Goal: Find specific page/section: Find specific page/section

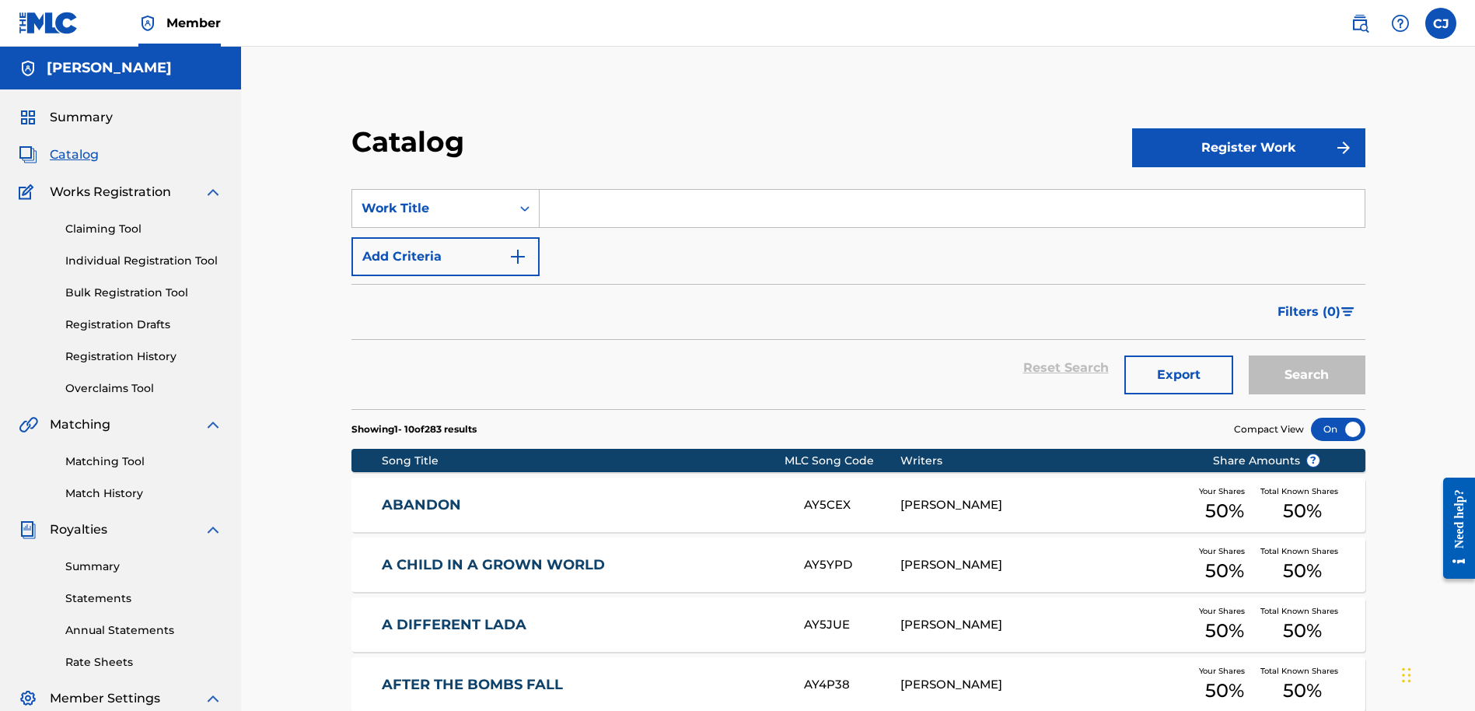
click at [93, 158] on span "Catalog" at bounding box center [74, 154] width 49 height 19
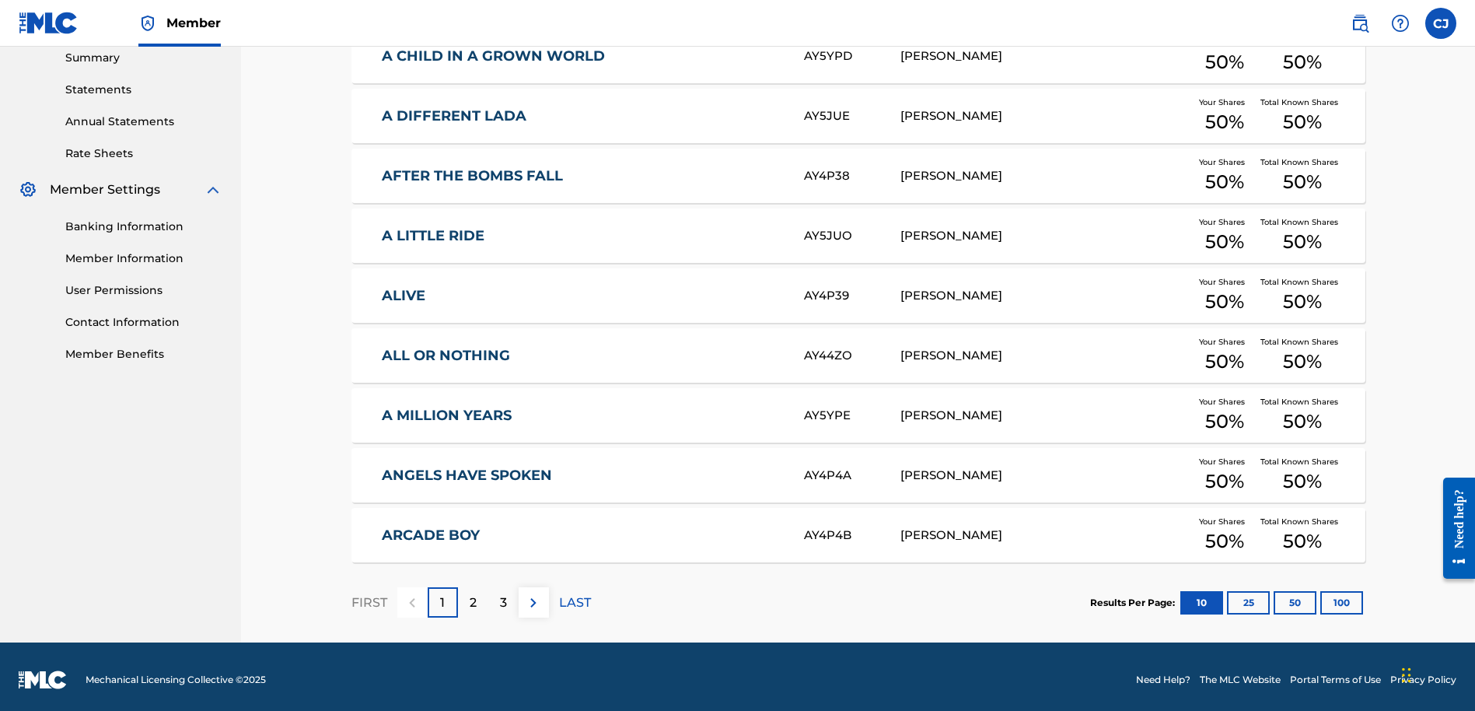
scroll to position [515, 0]
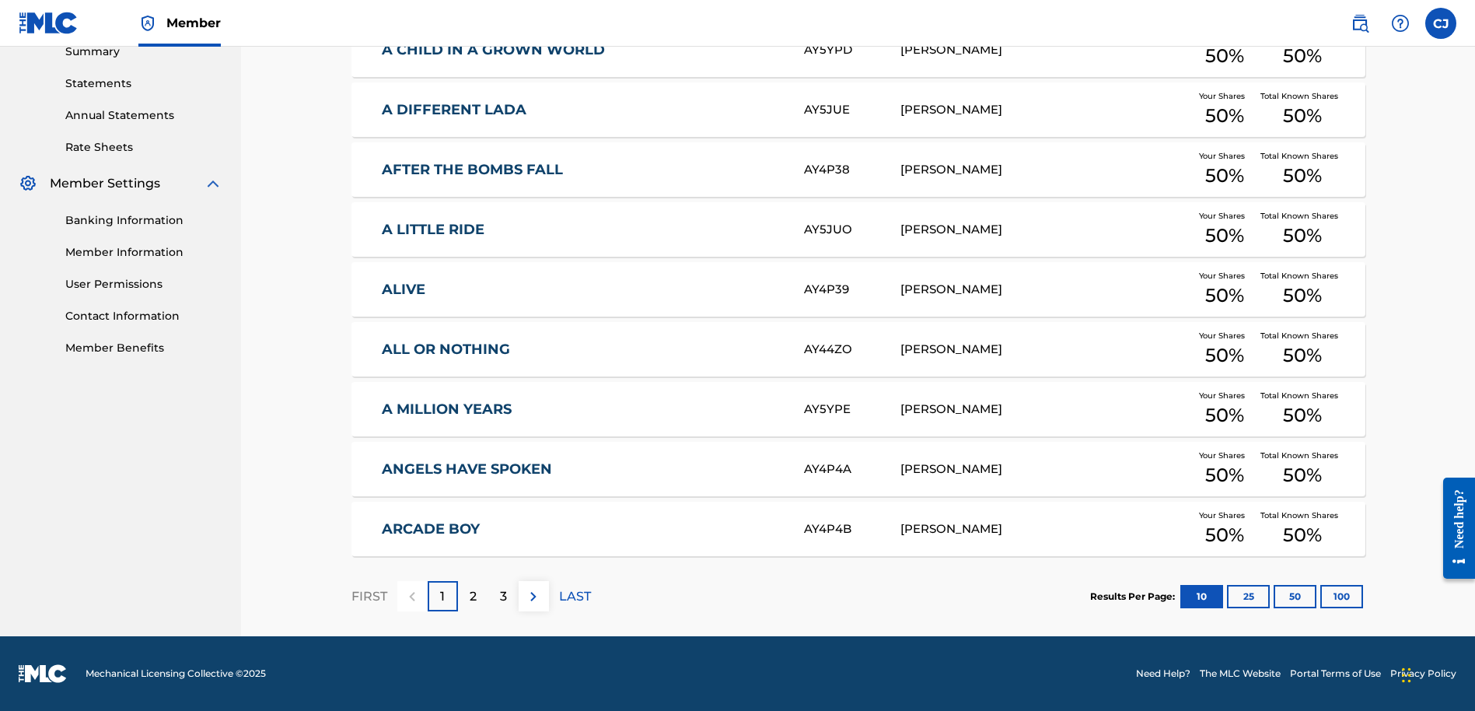
click at [475, 598] on p "2" at bounding box center [473, 596] width 7 height 19
click at [476, 598] on p "2" at bounding box center [473, 596] width 7 height 19
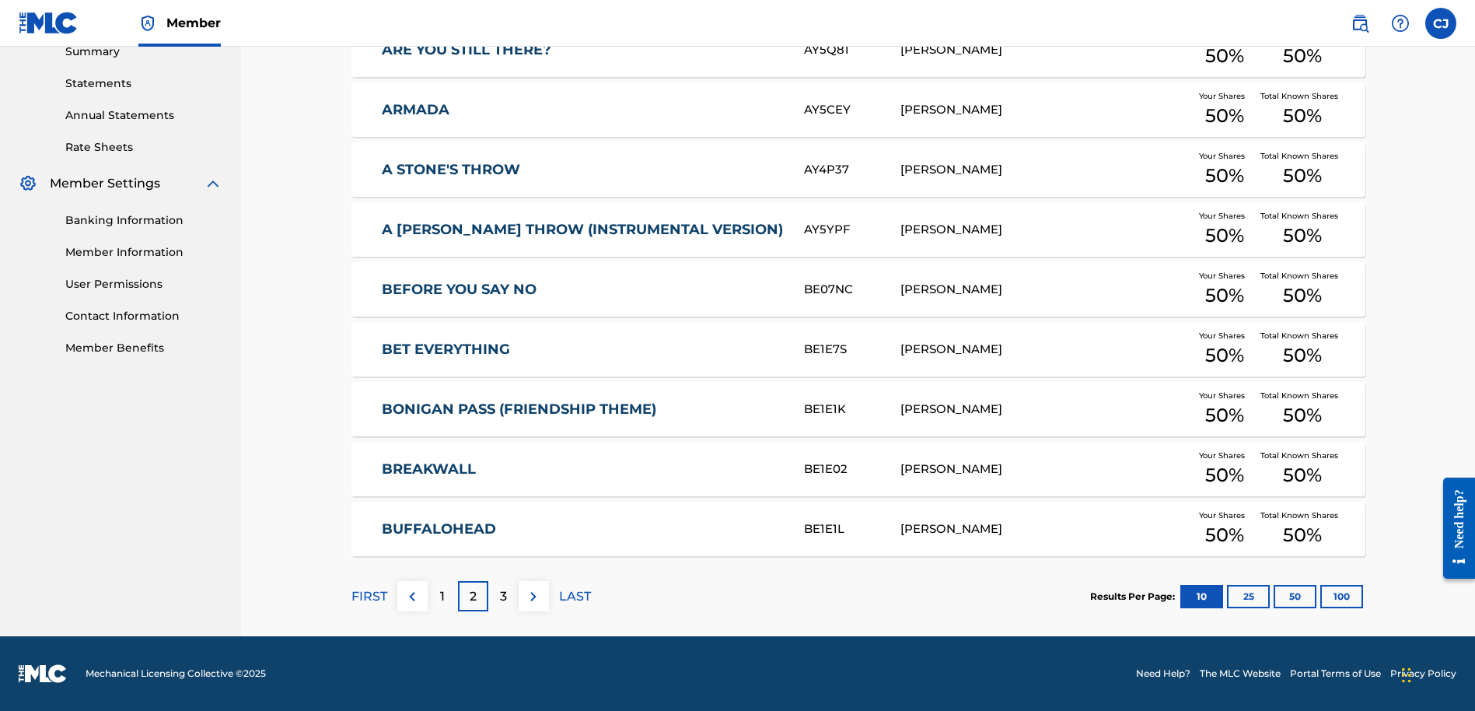
click at [539, 602] on img at bounding box center [533, 596] width 19 height 19
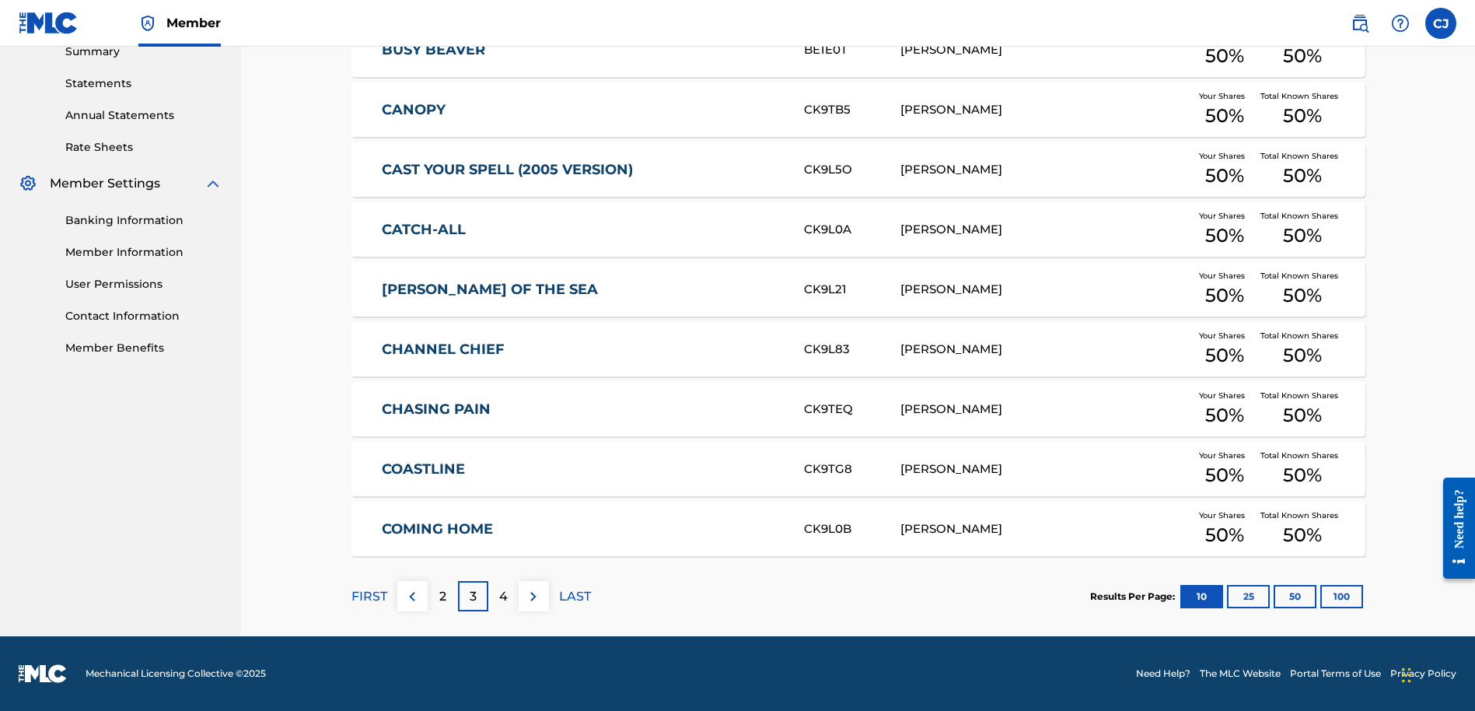
click at [536, 603] on img at bounding box center [533, 596] width 19 height 19
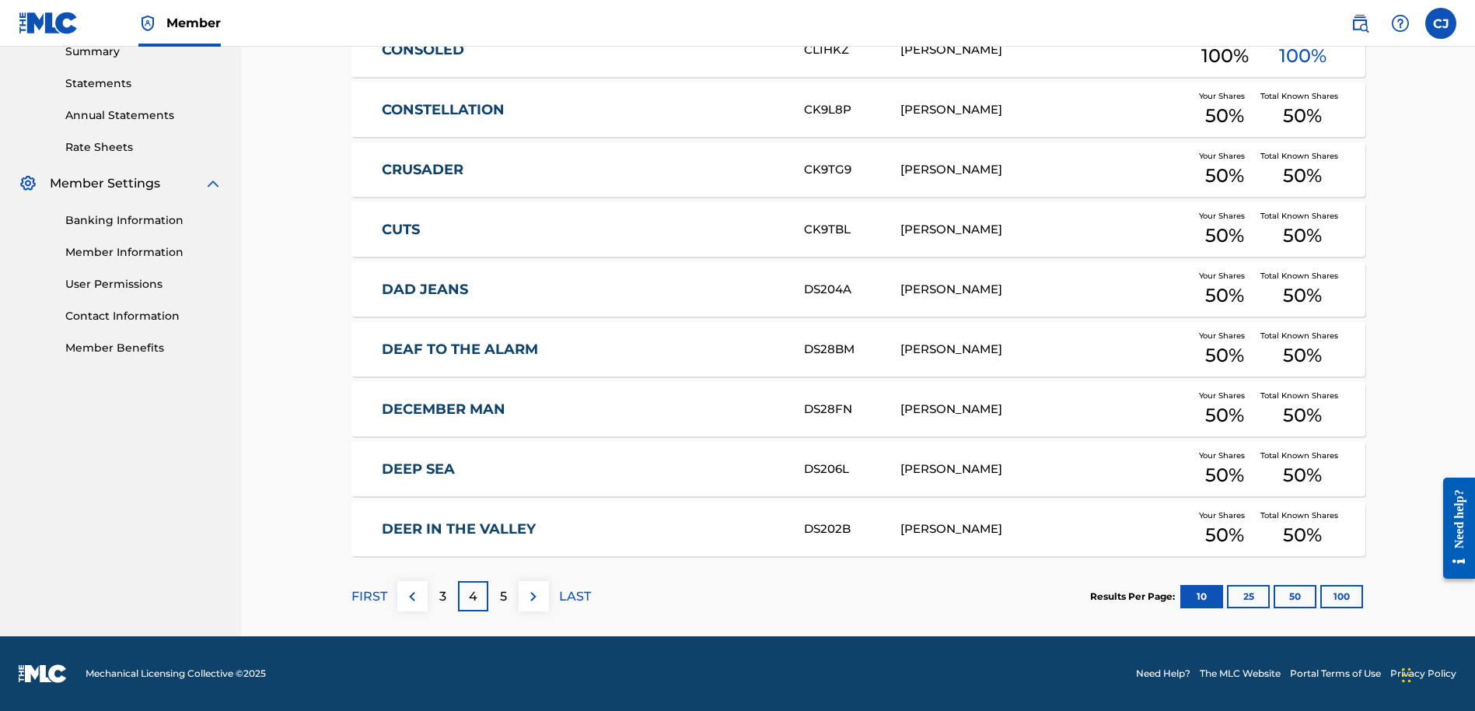
click at [533, 603] on img at bounding box center [533, 596] width 19 height 19
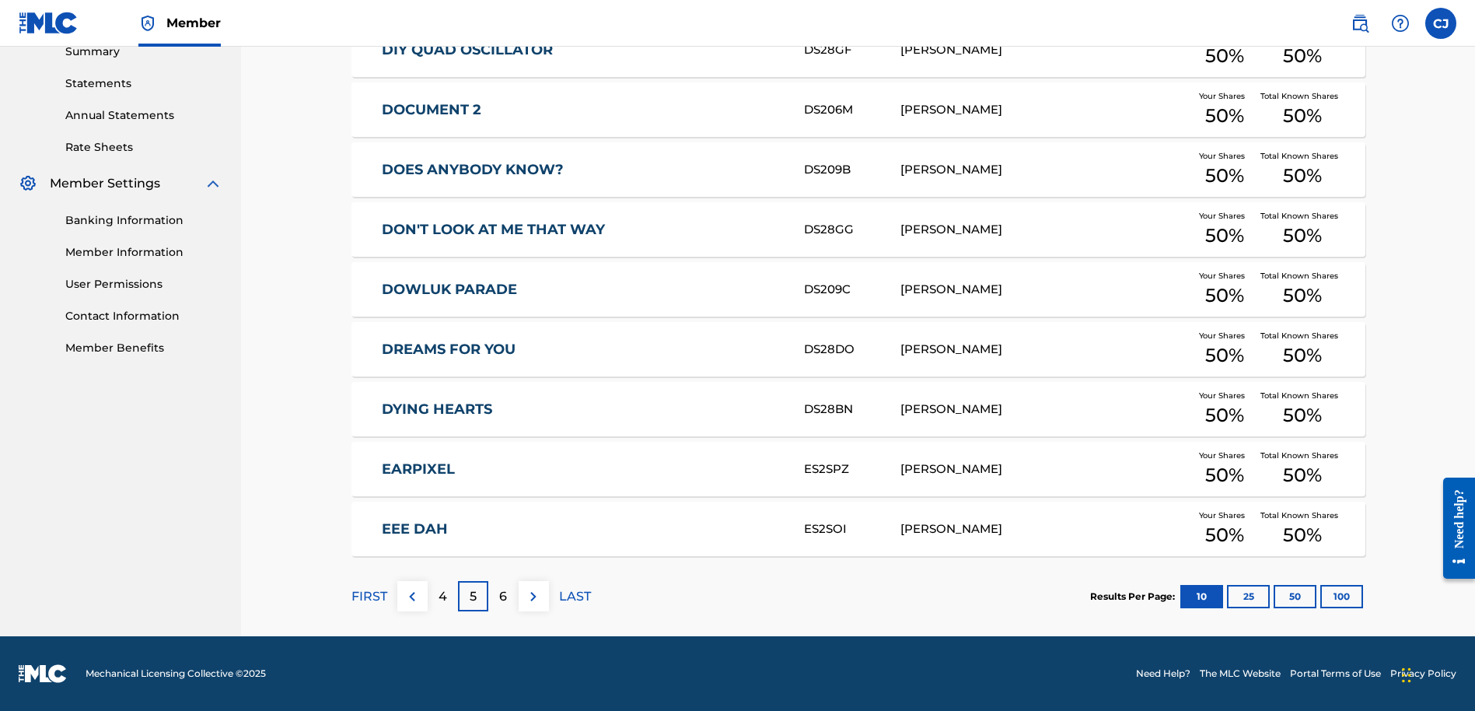
click at [534, 599] on img at bounding box center [533, 596] width 19 height 19
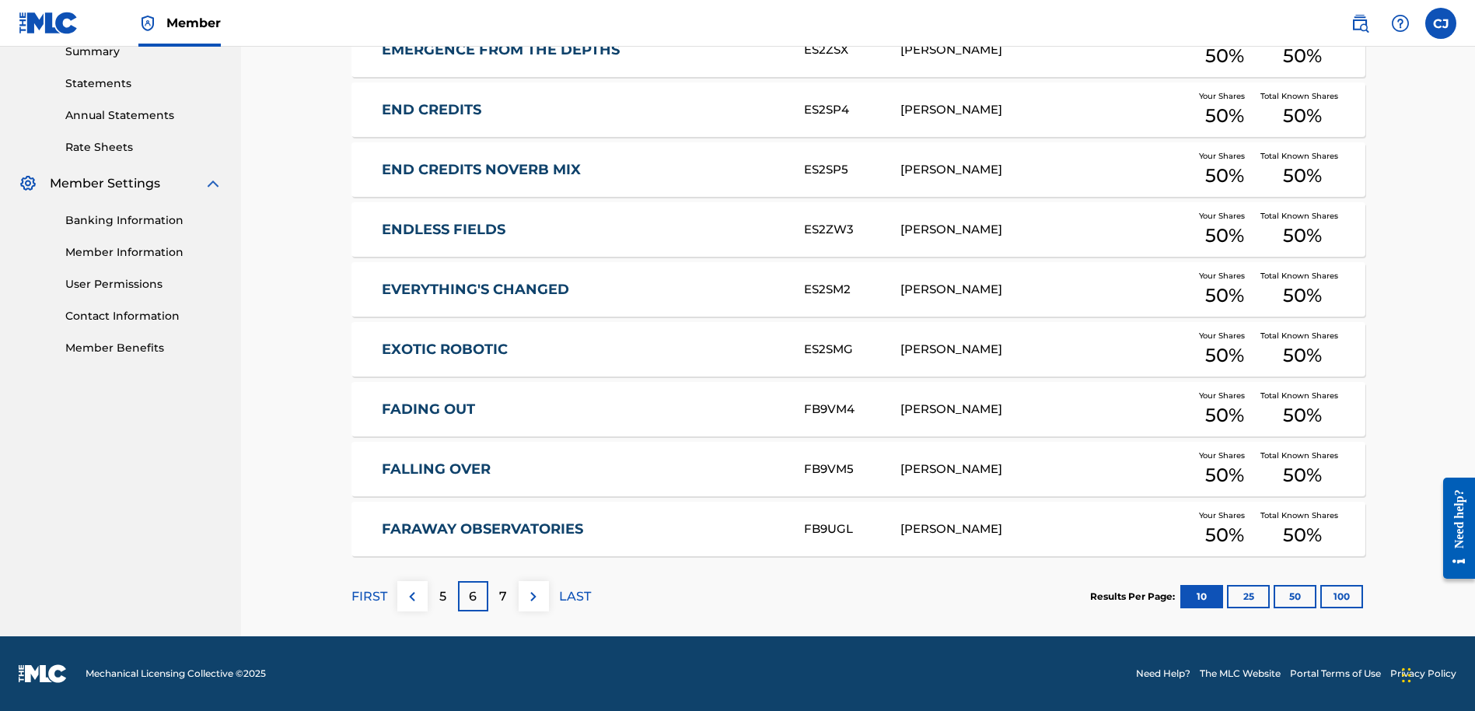
click at [537, 600] on img at bounding box center [533, 596] width 19 height 19
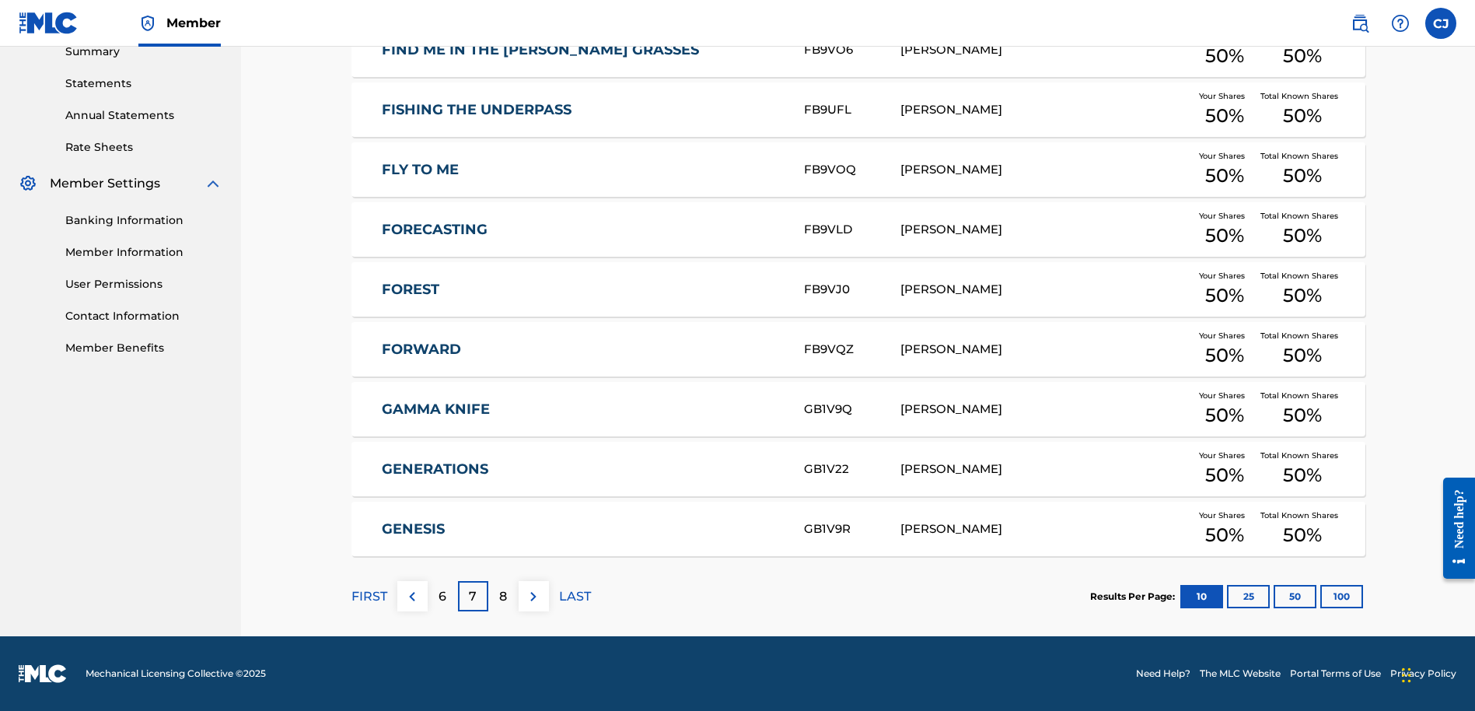
click at [527, 599] on img at bounding box center [533, 596] width 19 height 19
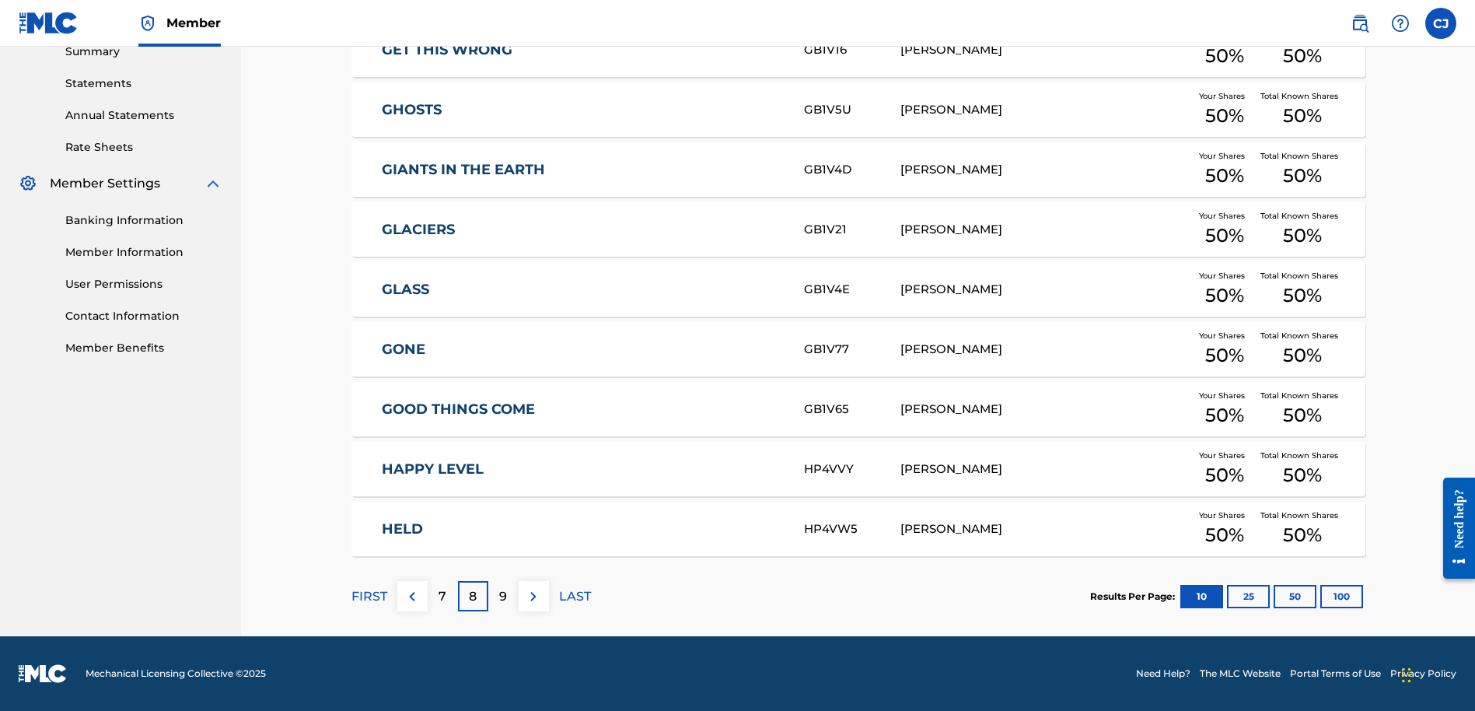
click at [539, 596] on img at bounding box center [533, 596] width 19 height 19
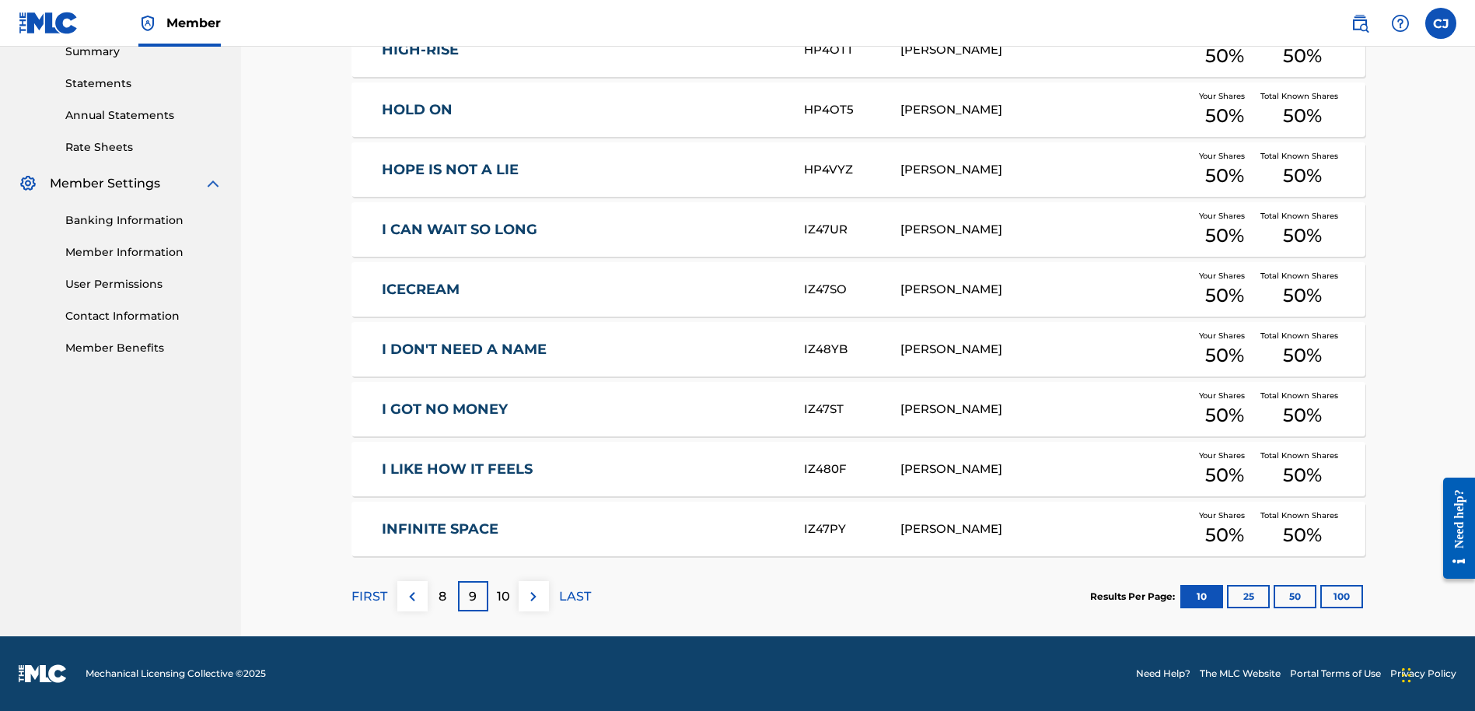
scroll to position [0, 0]
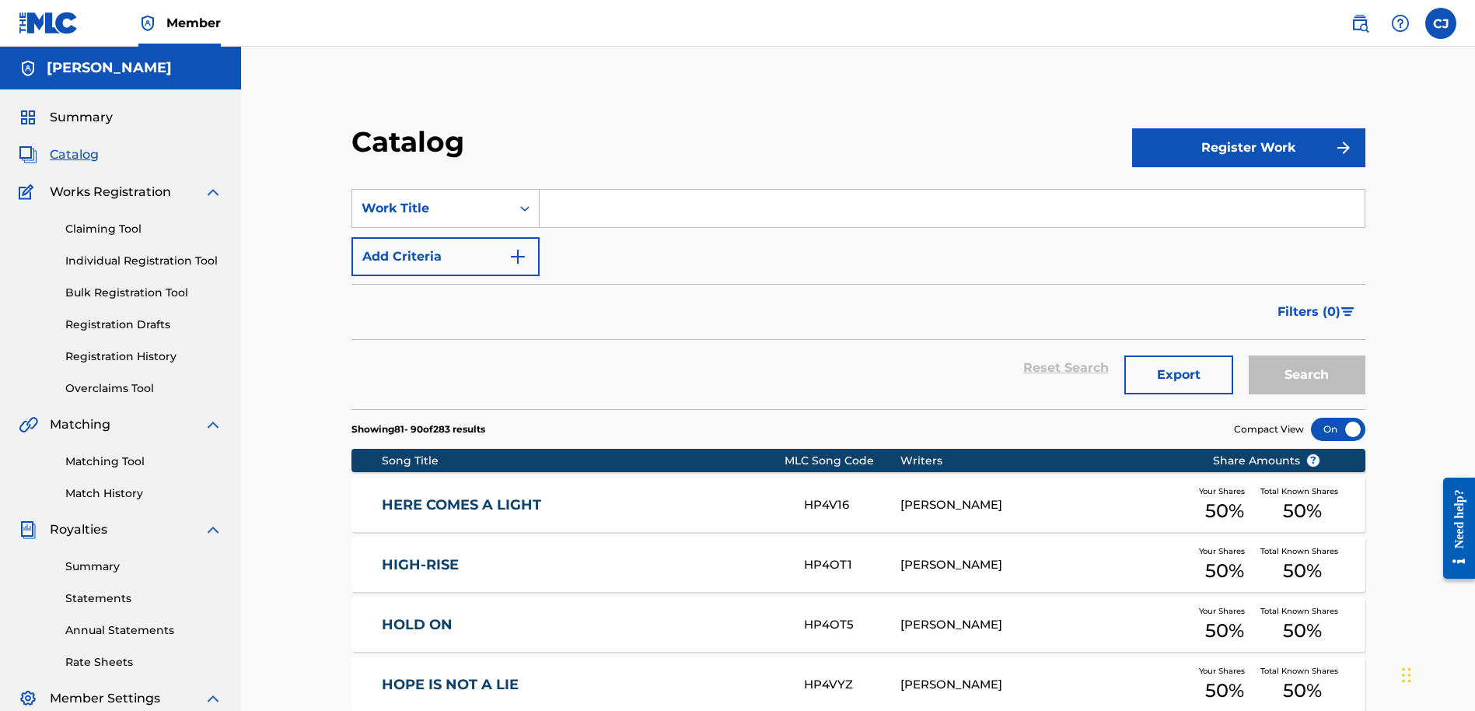
click at [92, 226] on link "Claiming Tool" at bounding box center [143, 229] width 157 height 16
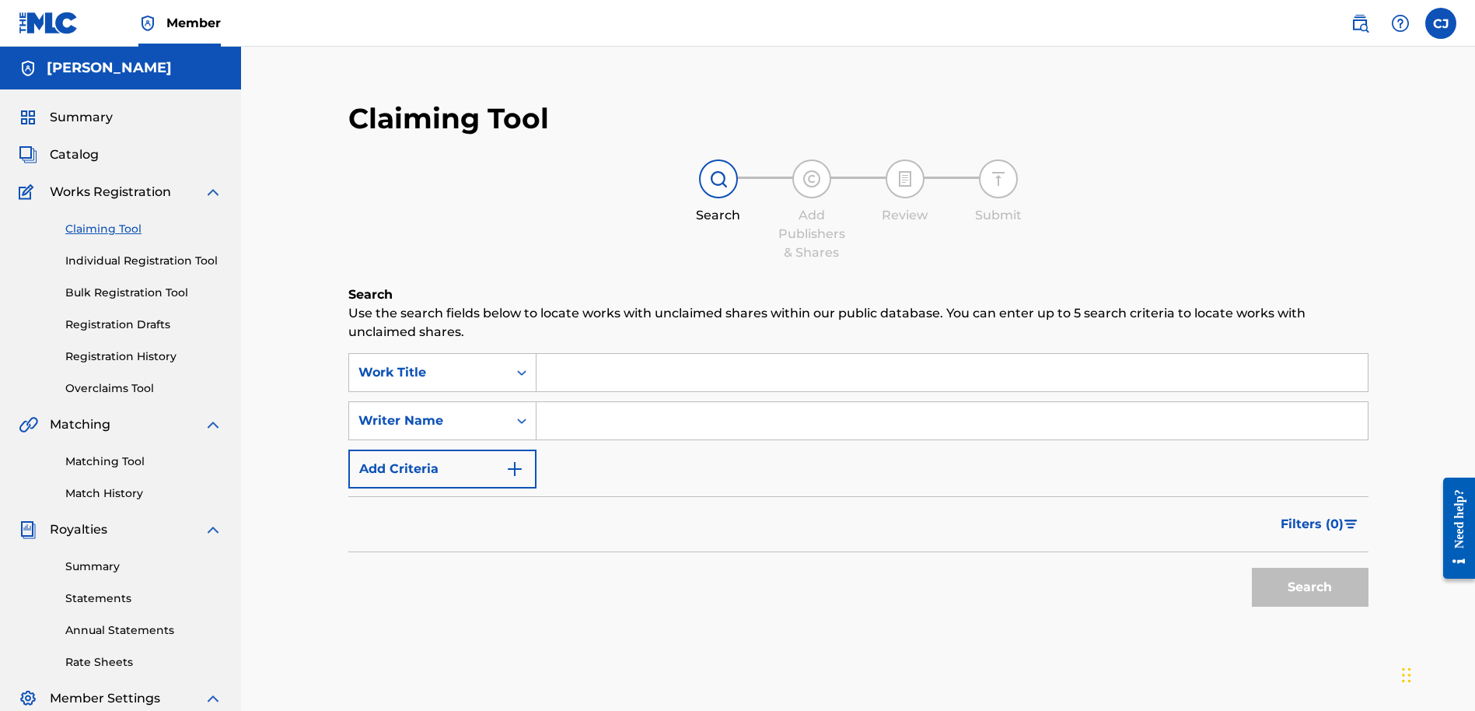
click at [81, 153] on span "Catalog" at bounding box center [74, 154] width 49 height 19
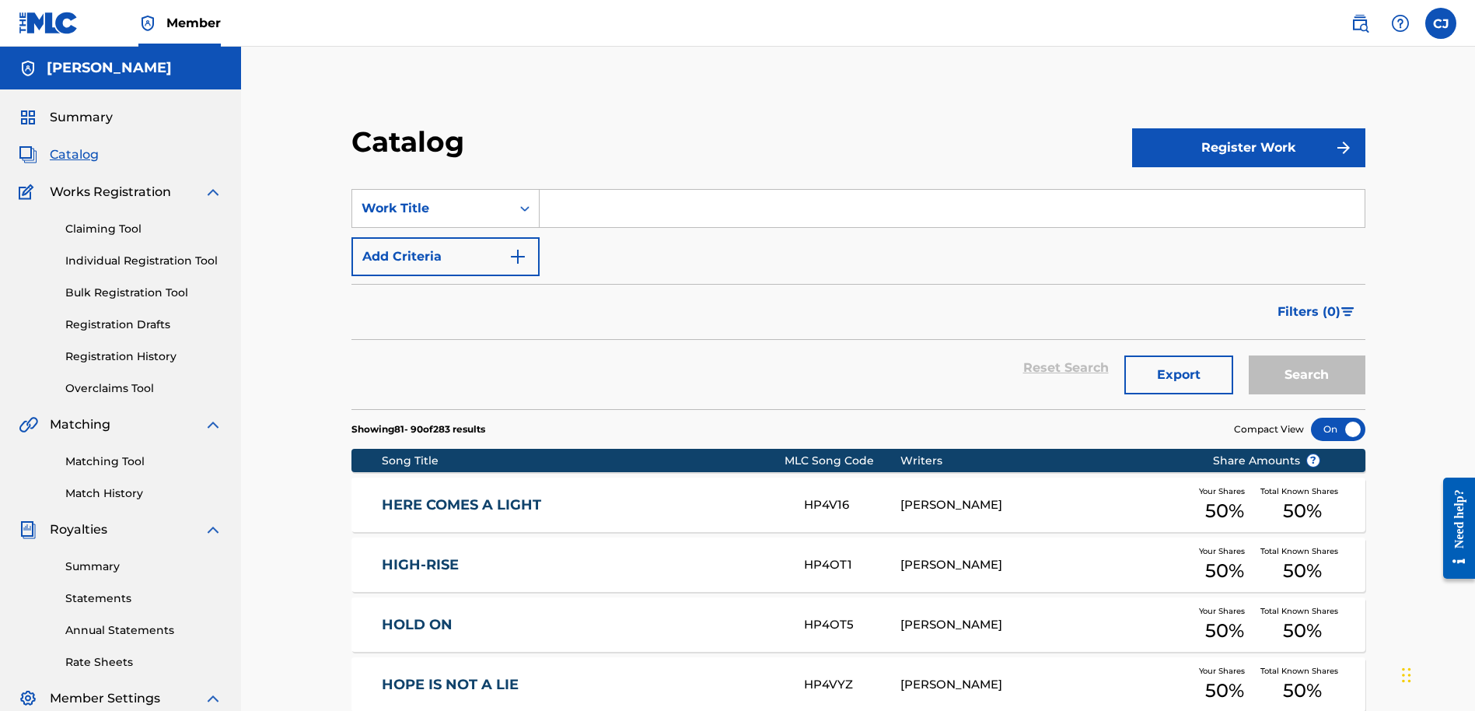
click at [79, 353] on link "Registration History" at bounding box center [143, 356] width 157 height 16
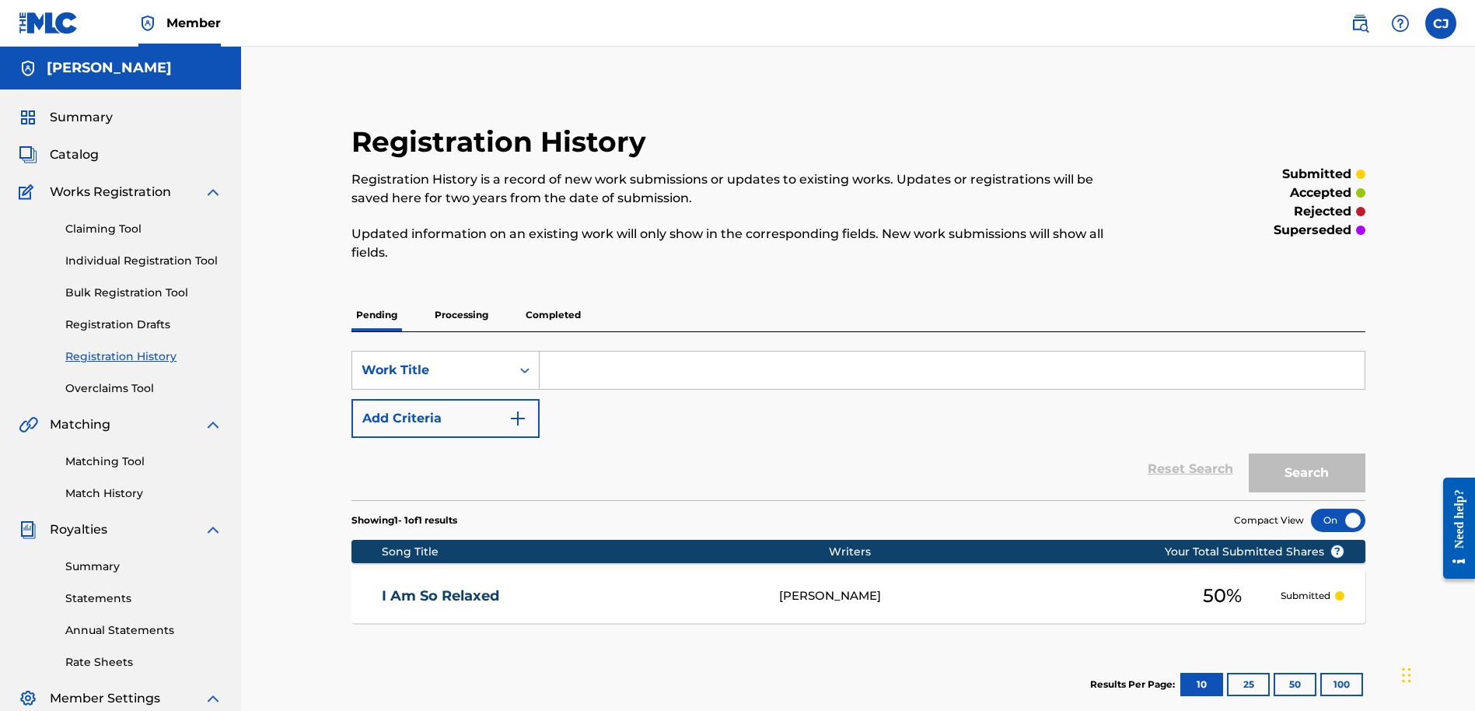
click at [453, 592] on link "I Am So Relaxed" at bounding box center [570, 596] width 376 height 18
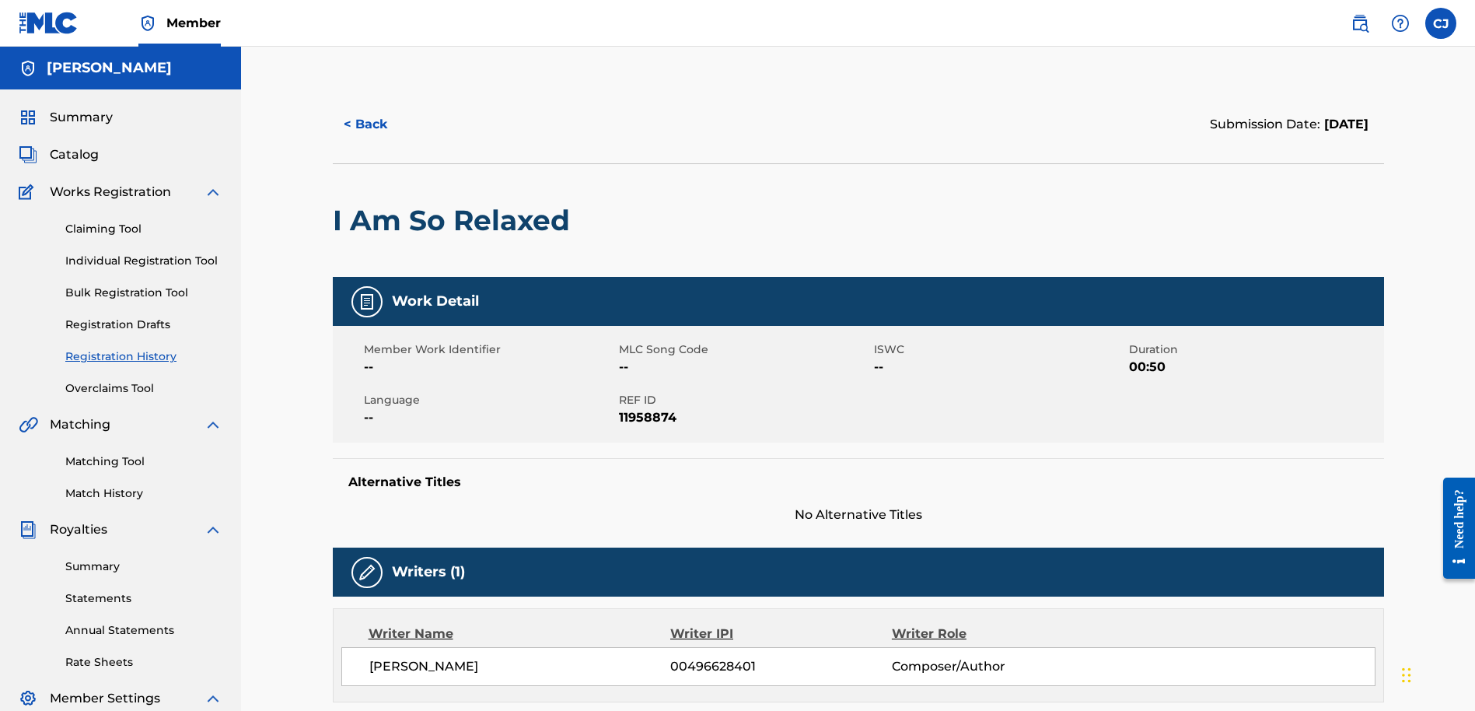
click at [83, 118] on span "Summary" at bounding box center [81, 117] width 63 height 19
